Goal: Find specific page/section: Find specific page/section

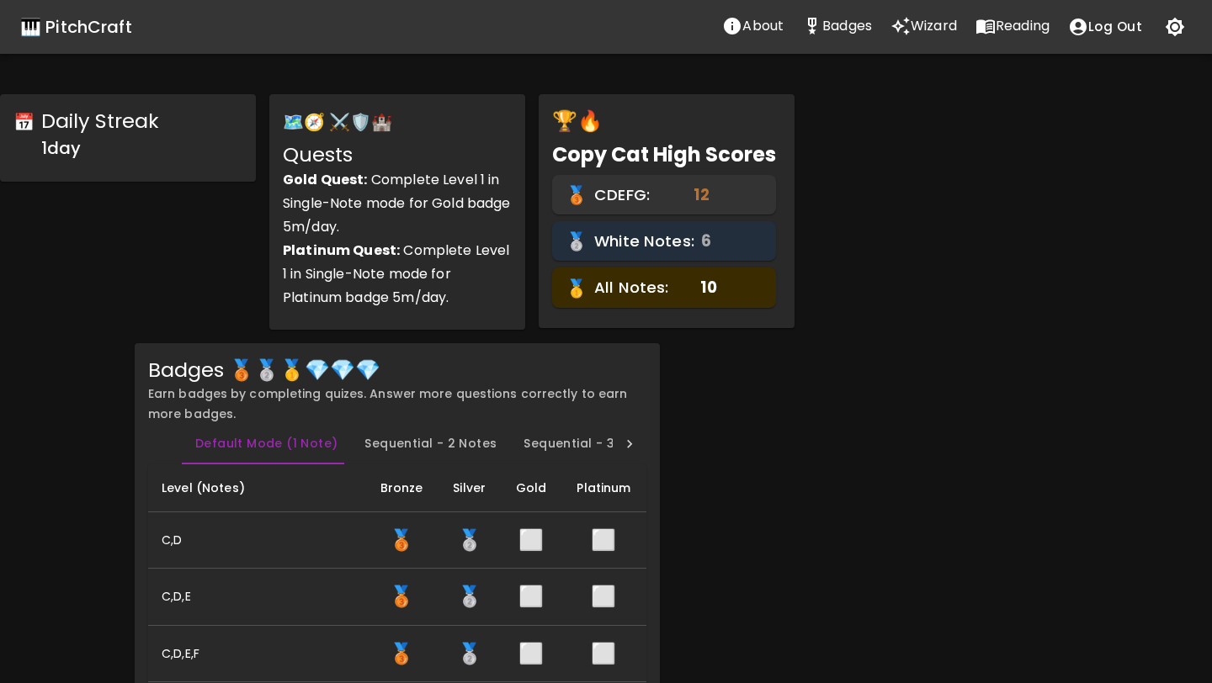
click at [915, 29] on p "Wizard" at bounding box center [934, 26] width 46 height 20
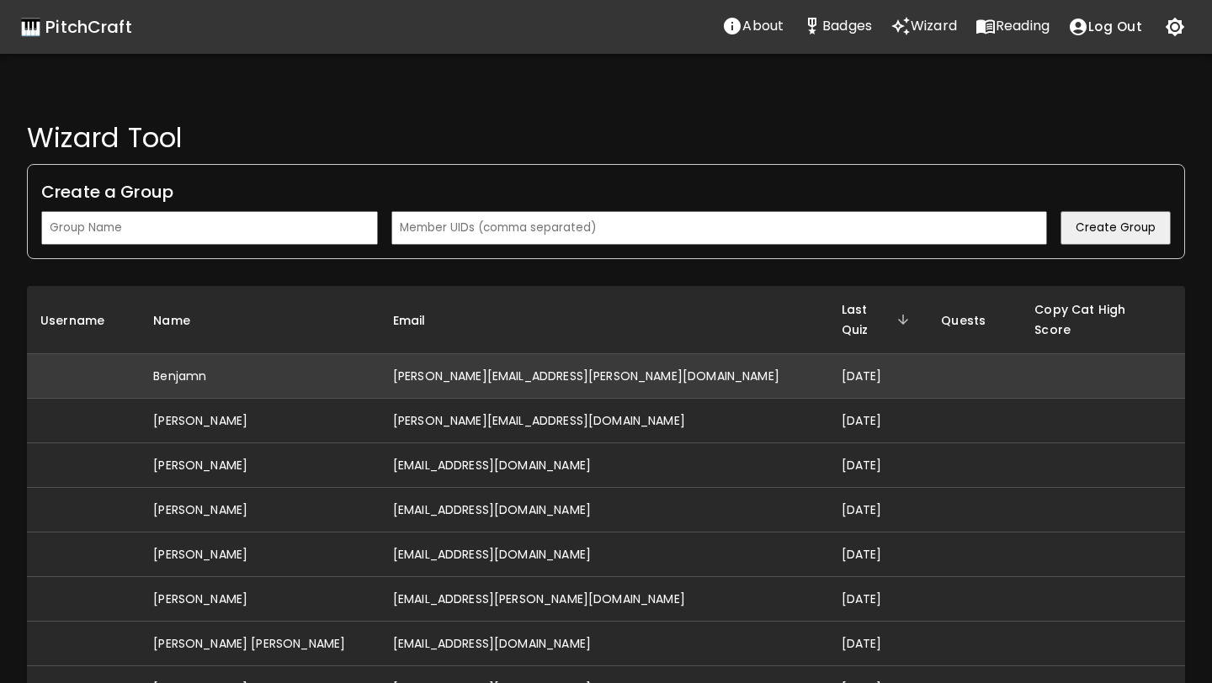
click at [581, 358] on td "[PERSON_NAME][EMAIL_ADDRESS][PERSON_NAME][DOMAIN_NAME]" at bounding box center [604, 376] width 449 height 45
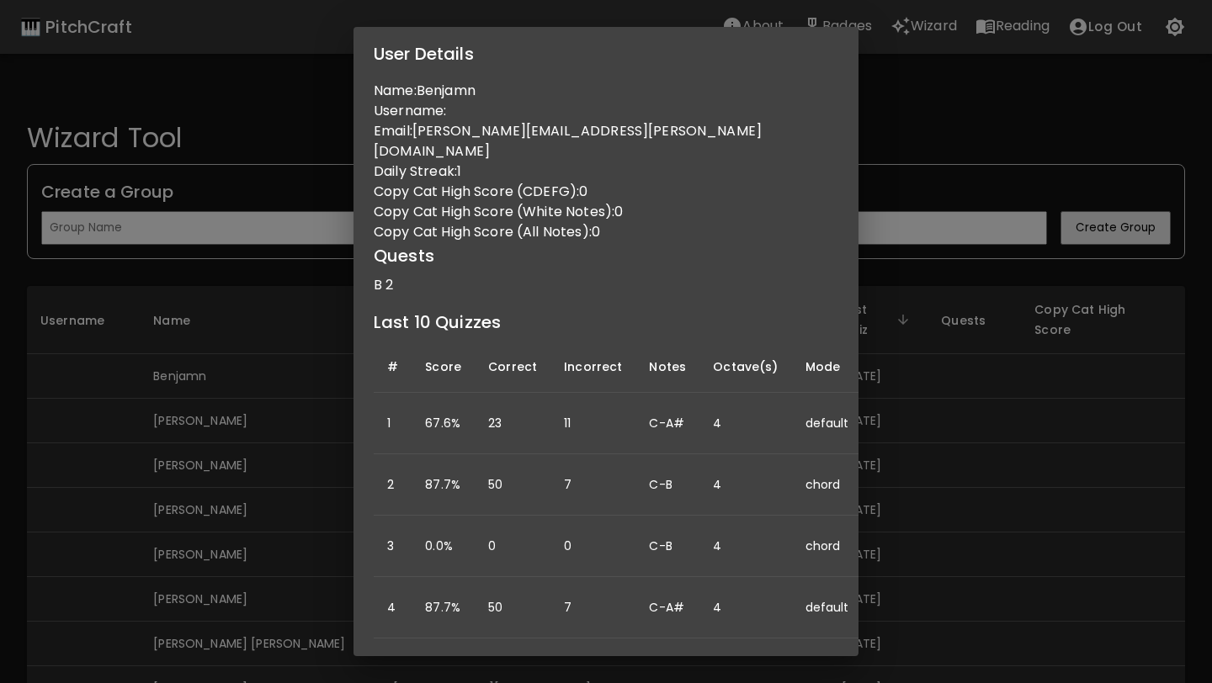
click at [953, 314] on div "User Details Name: Benjamn Username: Email: [PERSON_NAME][EMAIL_ADDRESS][PERSON…" at bounding box center [606, 341] width 1212 height 683
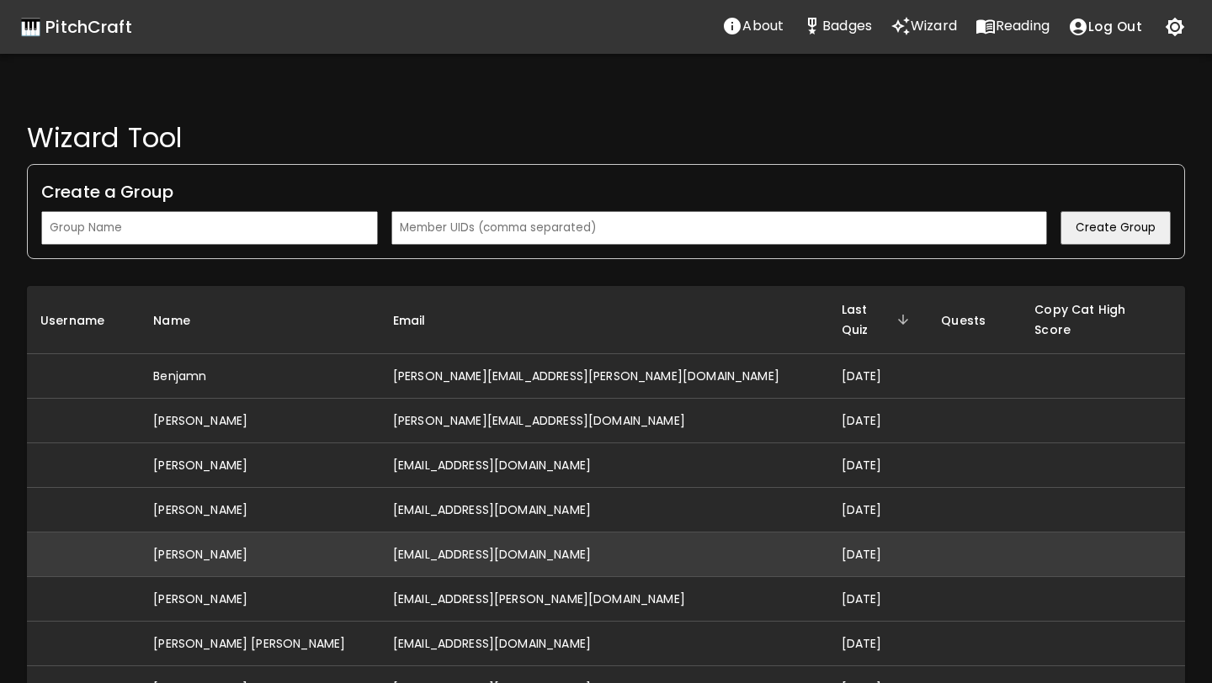
click at [544, 533] on td "[EMAIL_ADDRESS][DOMAIN_NAME]" at bounding box center [604, 555] width 449 height 45
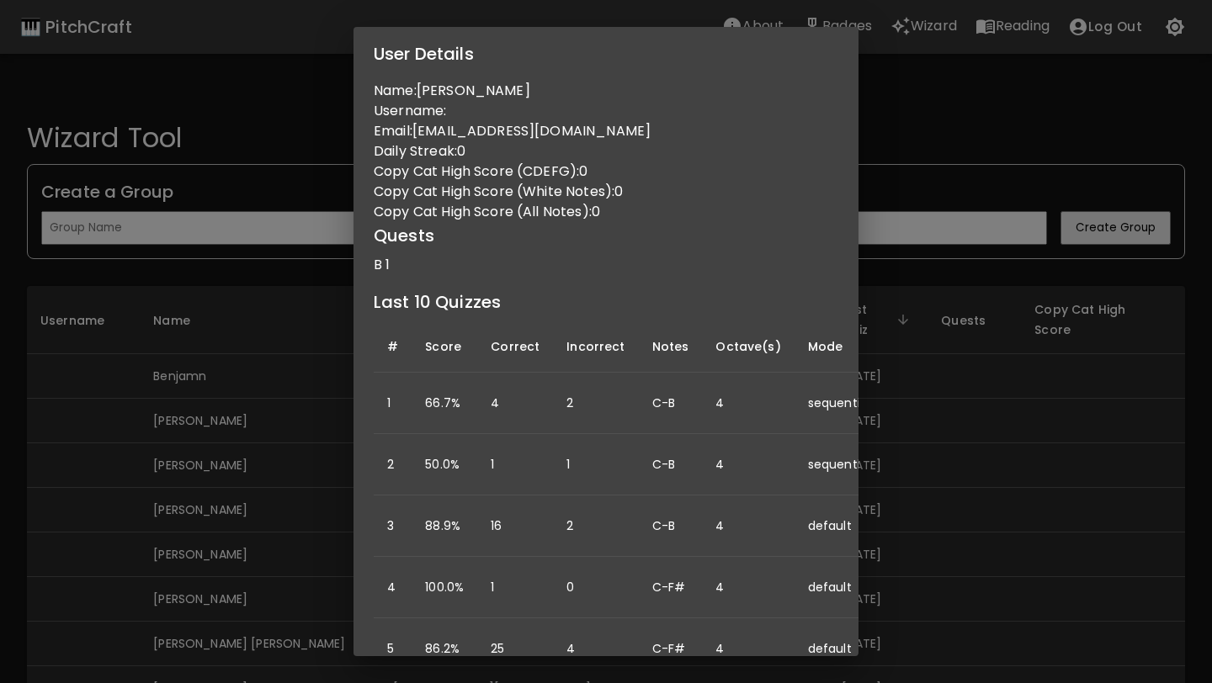
click at [898, 454] on div "User Details Name: [PERSON_NAME] Username: Email: [EMAIL_ADDRESS][DOMAIN_NAME] …" at bounding box center [606, 341] width 1212 height 683
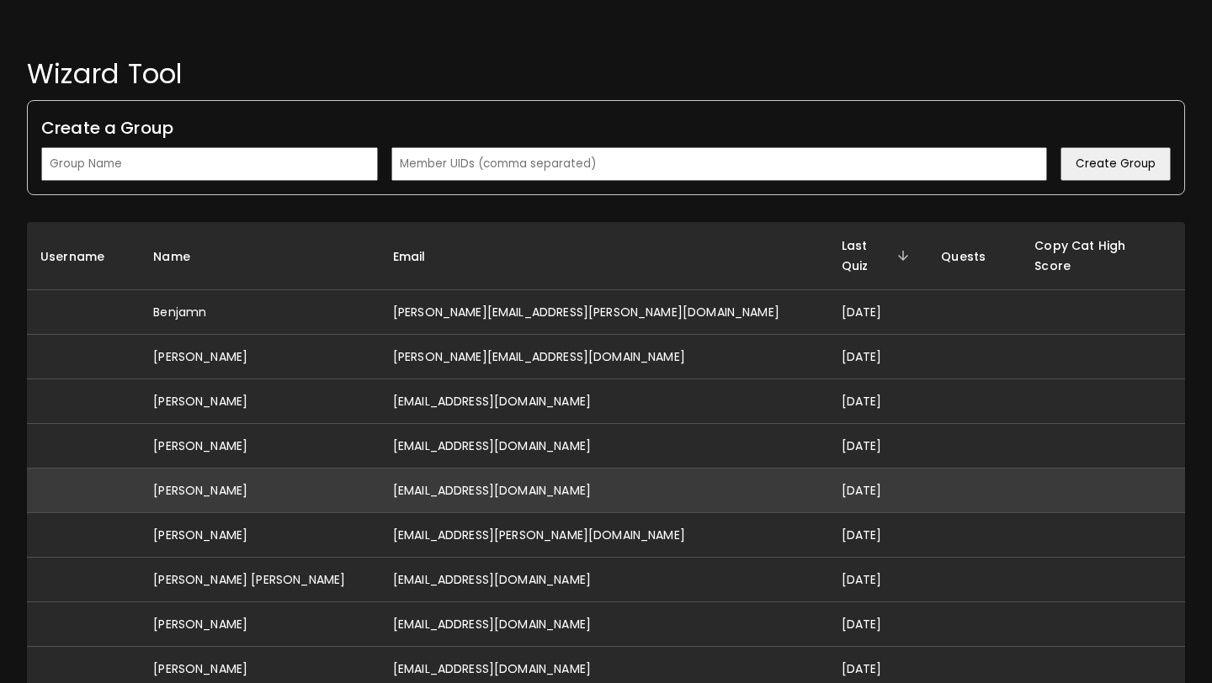
scroll to position [119, 0]
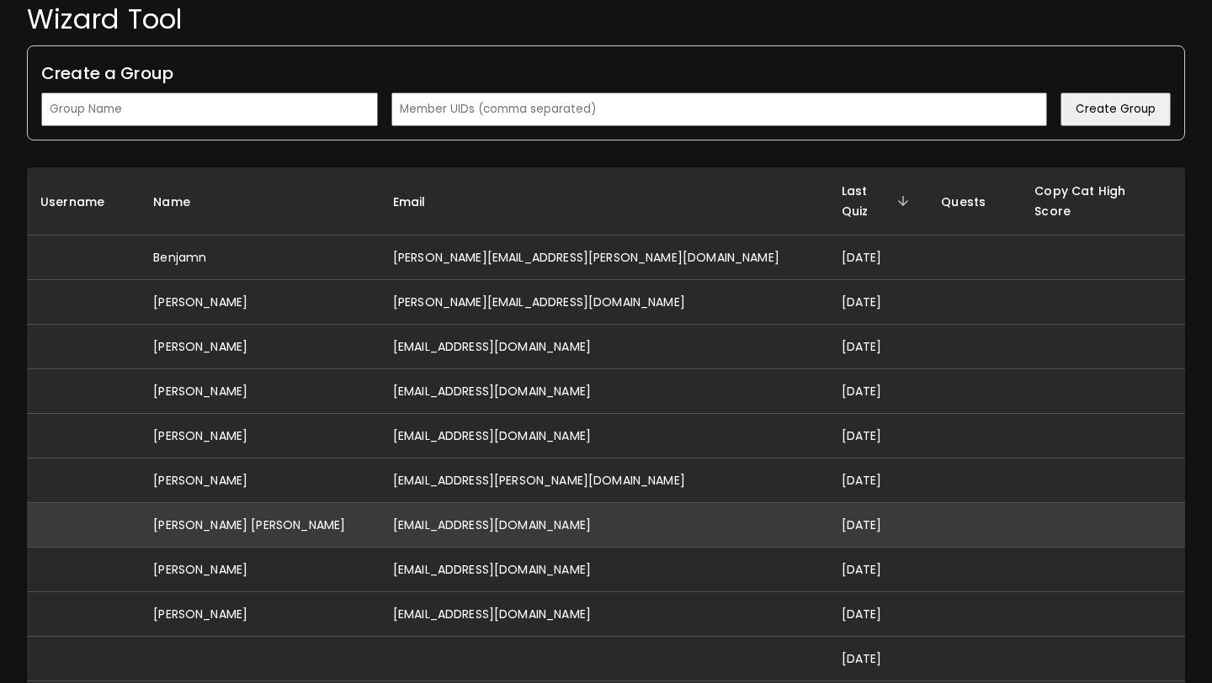
click at [553, 511] on td "[EMAIL_ADDRESS][DOMAIN_NAME]" at bounding box center [604, 525] width 449 height 45
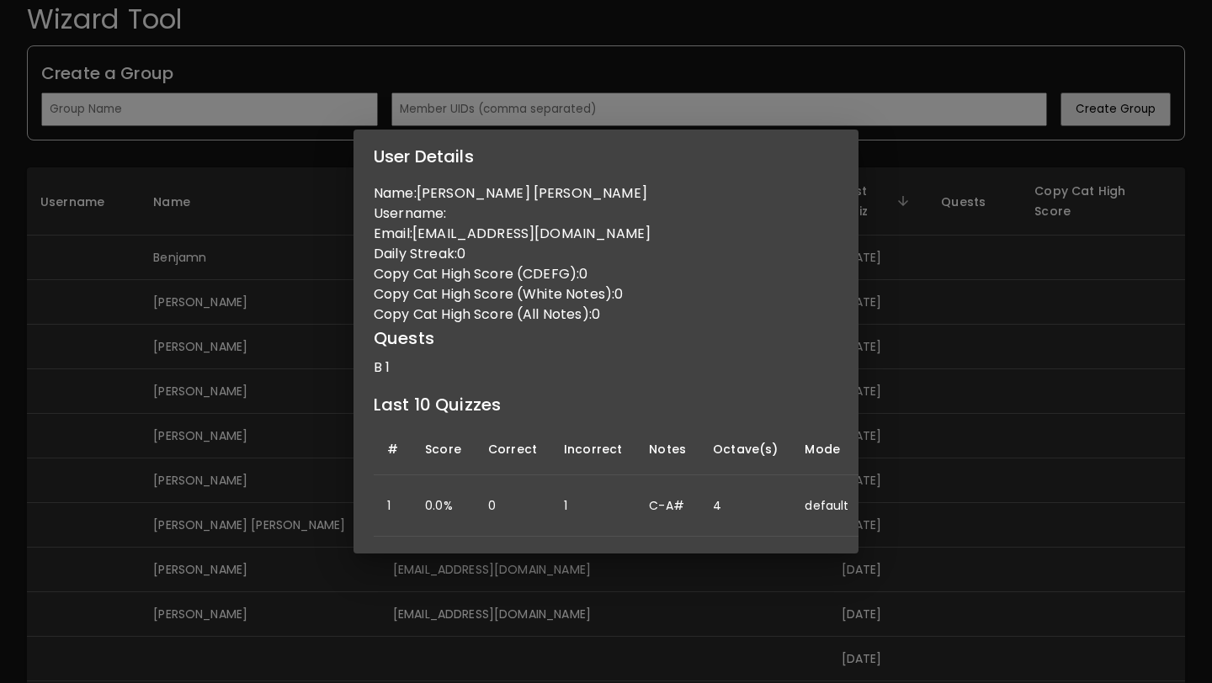
click at [967, 374] on div "User Details Name: [PERSON_NAME] [PERSON_NAME] Username: Email: [EMAIL_ADDRESS]…" at bounding box center [606, 341] width 1212 height 683
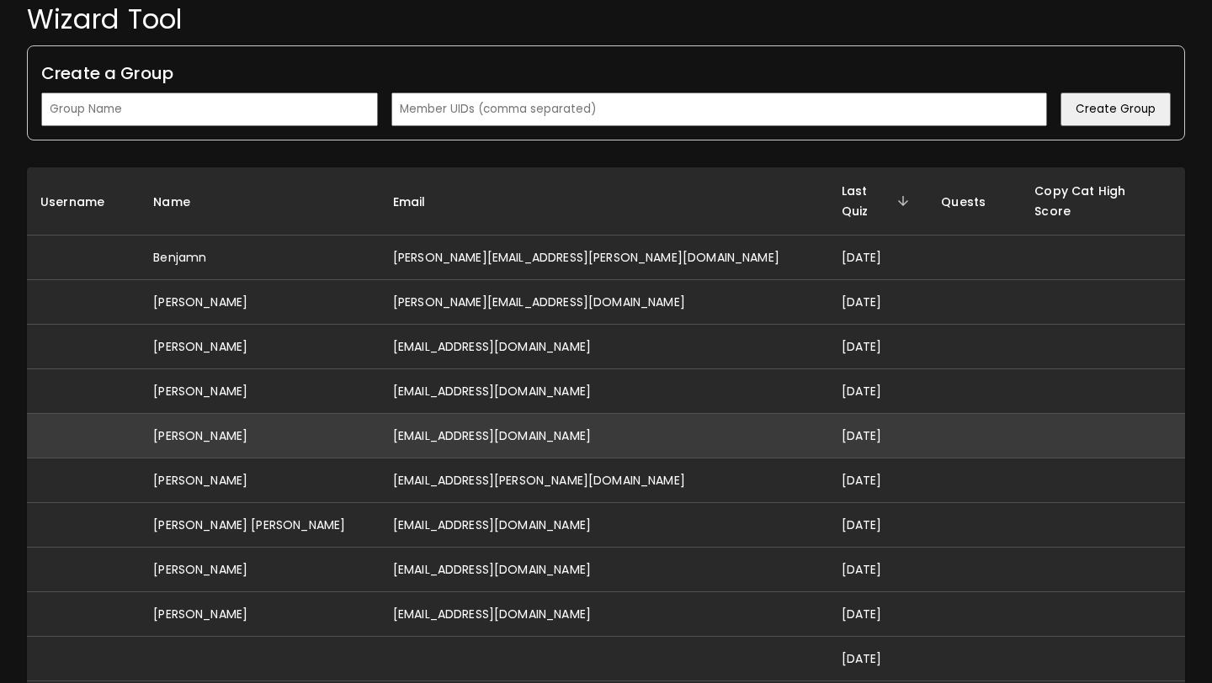
click at [476, 416] on td "[EMAIL_ADDRESS][DOMAIN_NAME]" at bounding box center [604, 436] width 449 height 45
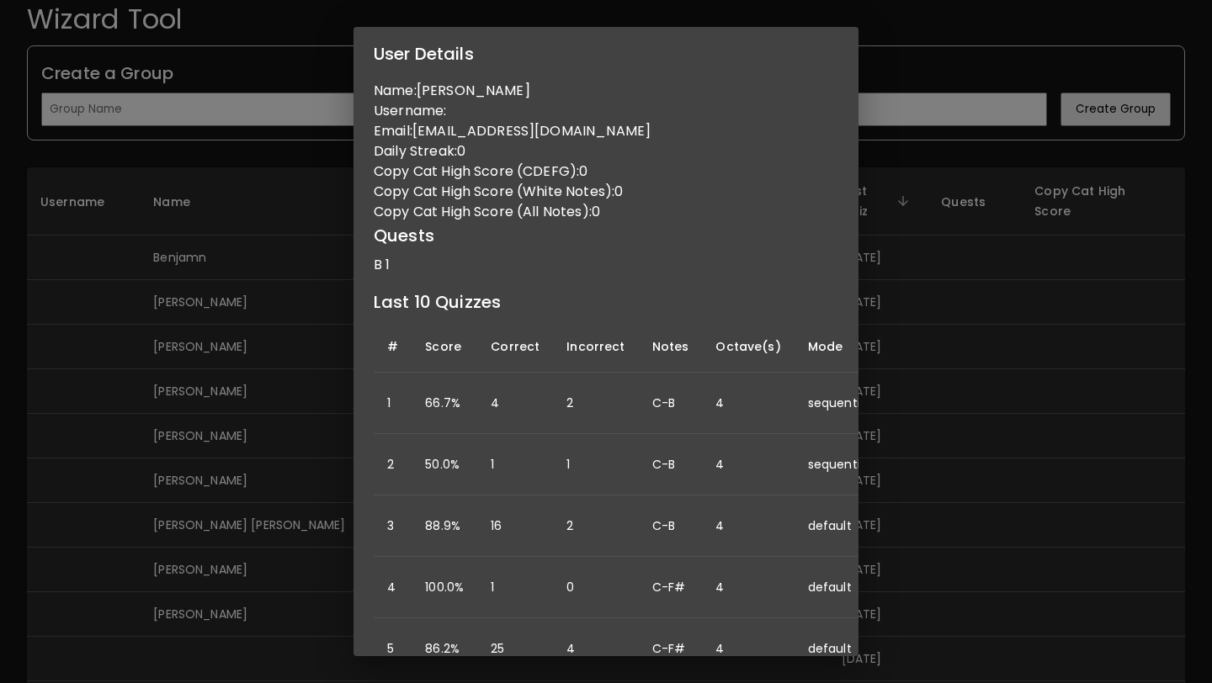
click at [972, 459] on div "User Details Name: [PERSON_NAME] Username: Email: [EMAIL_ADDRESS][DOMAIN_NAME] …" at bounding box center [606, 341] width 1212 height 683
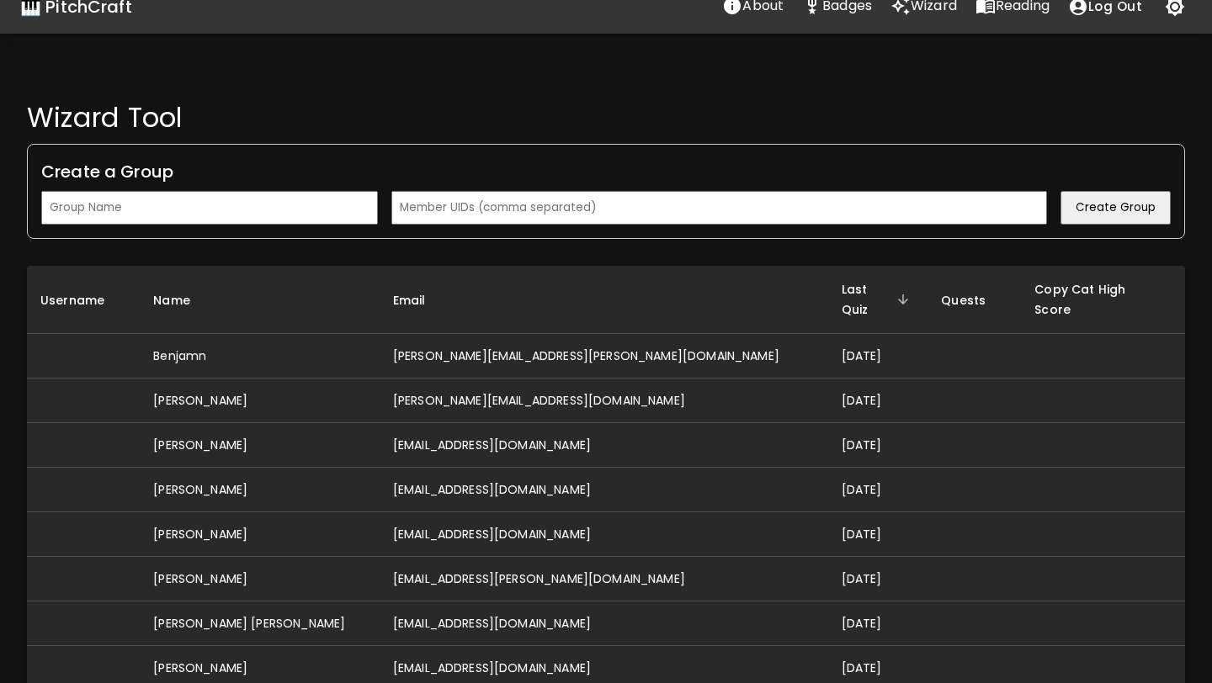
scroll to position [0, 0]
